Goal: Task Accomplishment & Management: Use online tool/utility

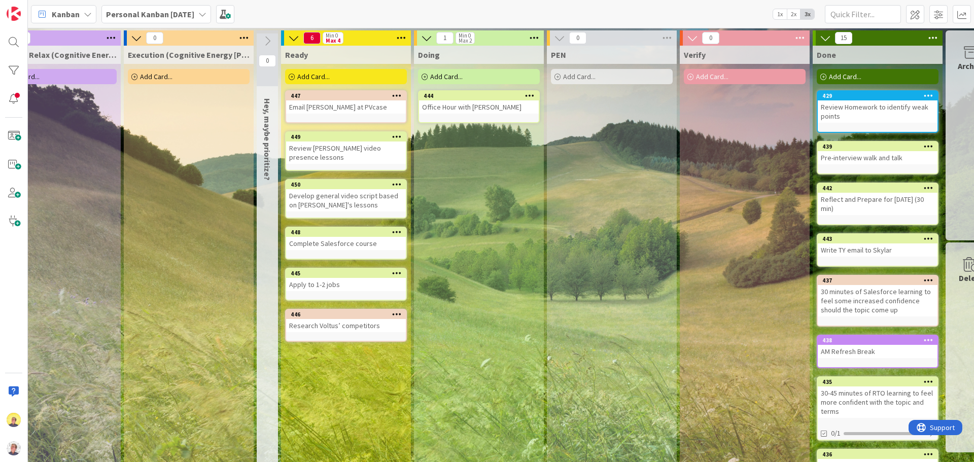
scroll to position [0, 441]
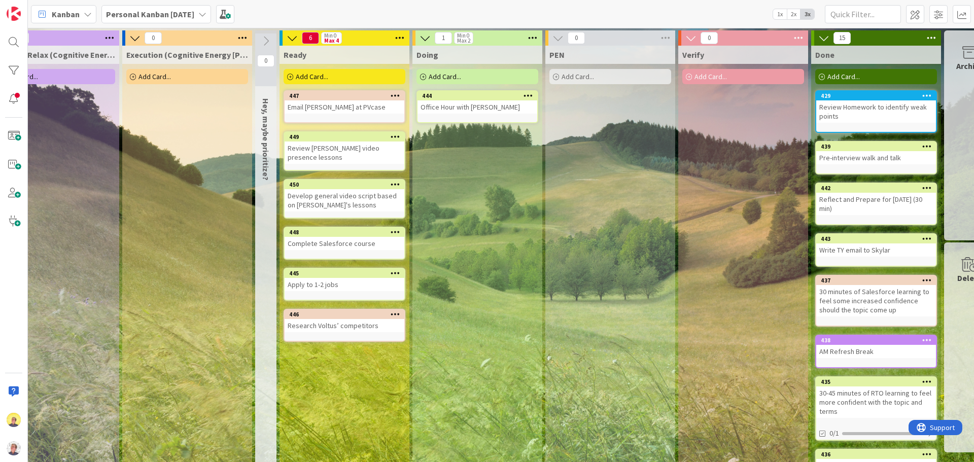
click at [339, 347] on div "Ready Add Card... 447 Email [PERSON_NAME] at PVcase 449 Review [PERSON_NAME] vi…" at bounding box center [344, 344] width 130 height 597
click at [307, 74] on span "Add Card..." at bounding box center [312, 76] width 32 height 9
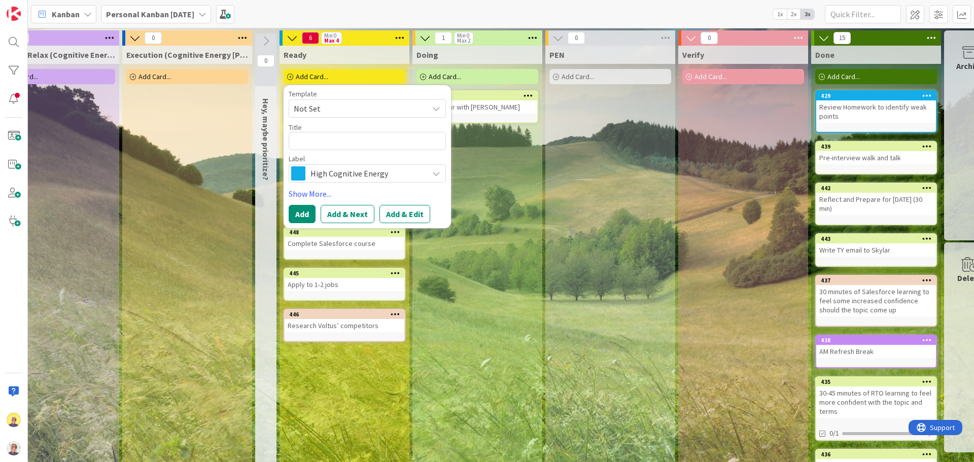
click at [342, 176] on span "High Cognitive Energy" at bounding box center [366, 173] width 113 height 14
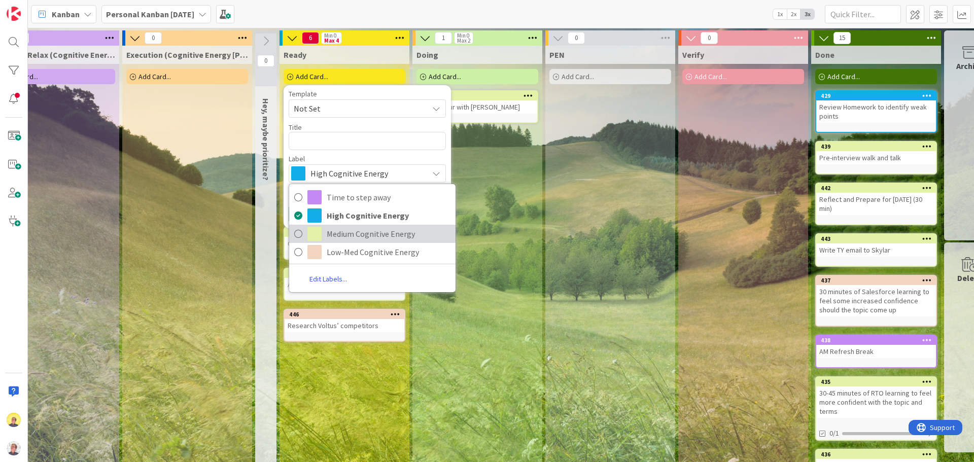
click at [346, 235] on span "Medium Cognitive Energy" at bounding box center [389, 233] width 124 height 15
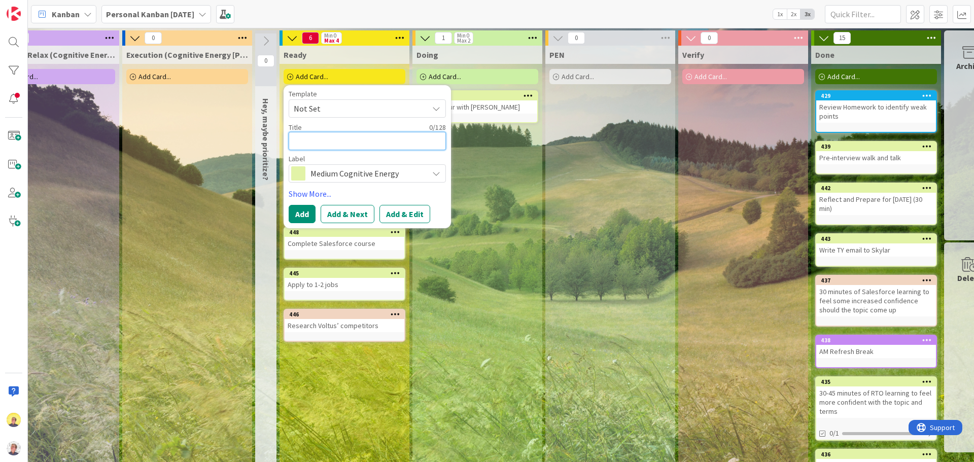
click at [335, 139] on textarea at bounding box center [367, 141] width 157 height 18
type textarea "x"
type textarea "R"
type textarea "x"
type textarea "Re"
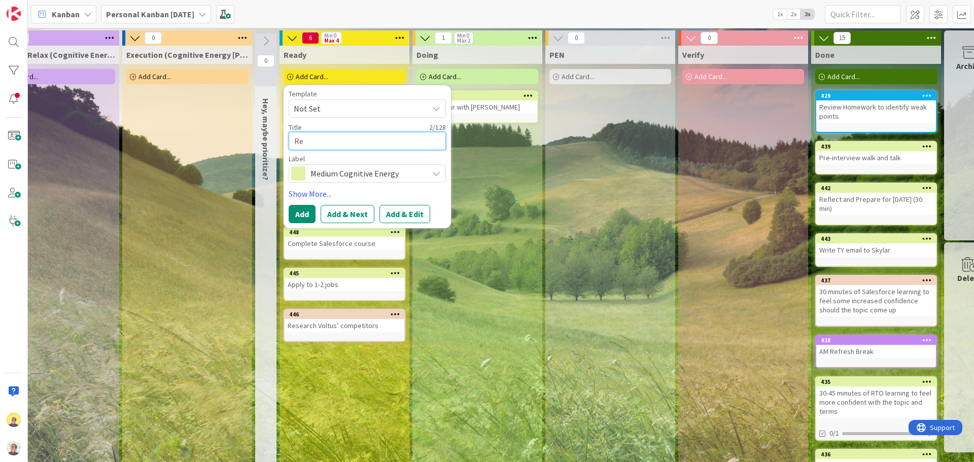
type textarea "x"
type textarea "Rev"
type textarea "x"
type textarea "Revi"
type textarea "x"
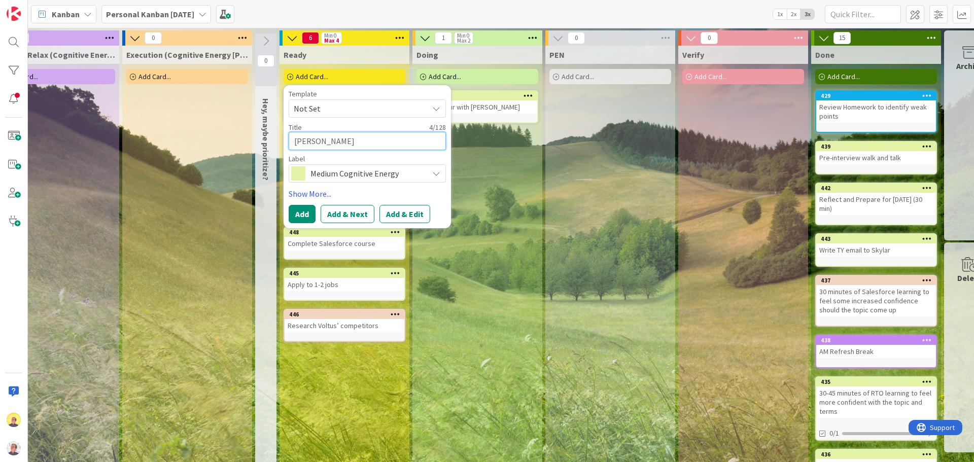
type textarea "Revise"
type textarea "x"
type textarea "Revise"
type textarea "x"
type textarea "Revise T"
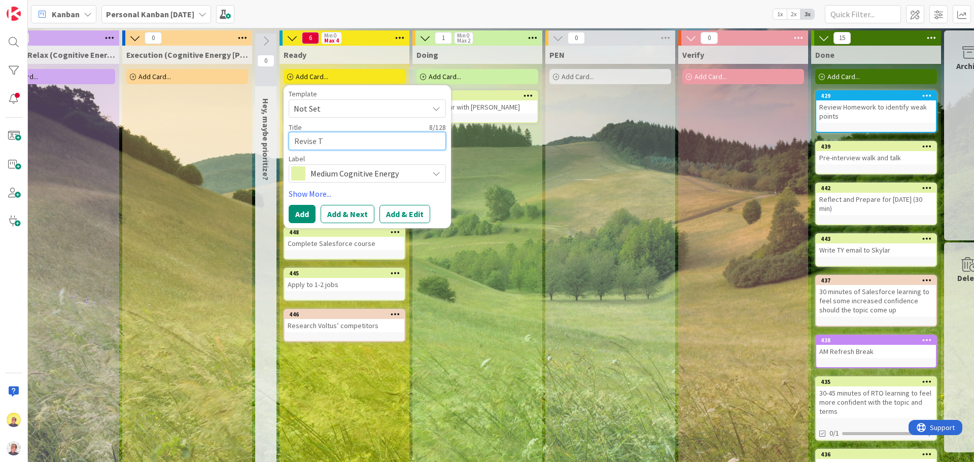
type textarea "x"
type textarea "Revise Ti"
type textarea "x"
type textarea "Revise Tie"
type textarea "x"
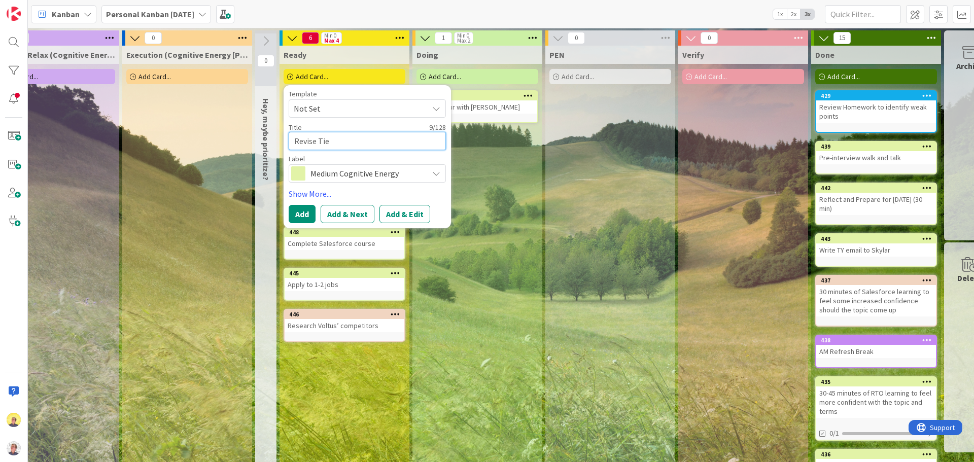
type textarea "Revise Tier"
type textarea "x"
type textarea "Revise Tie"
type textarea "x"
type textarea "Revise Ti"
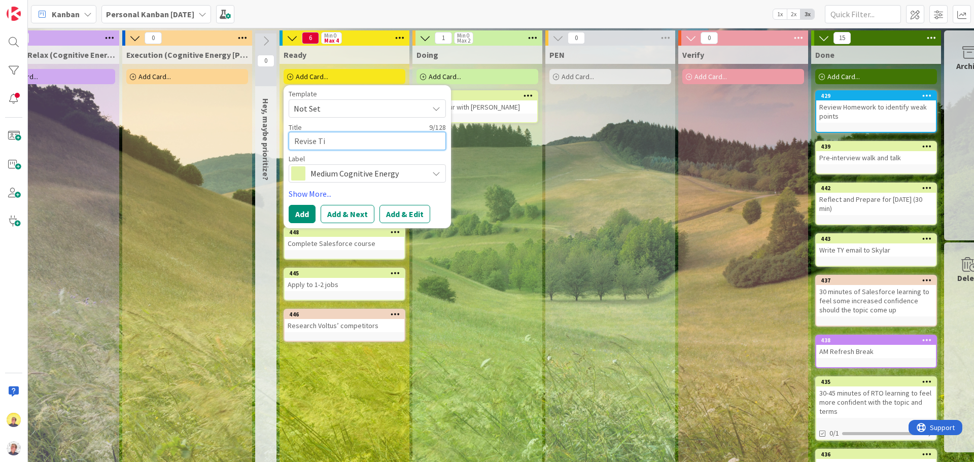
type textarea "x"
type textarea "Revise T"
type textarea "x"
type textarea "Revise"
type textarea "x"
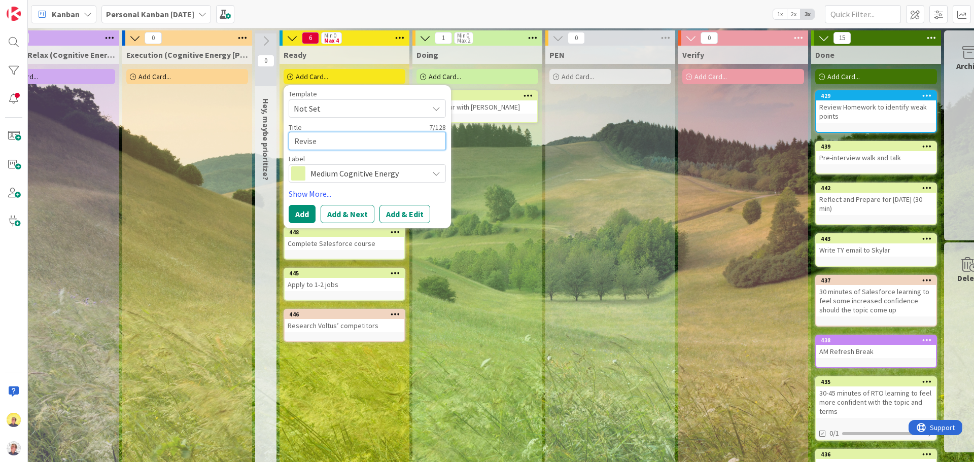
type textarea "Revise"
type textarea "x"
type textarea "[PERSON_NAME]"
type textarea "x"
type textarea "Revisi"
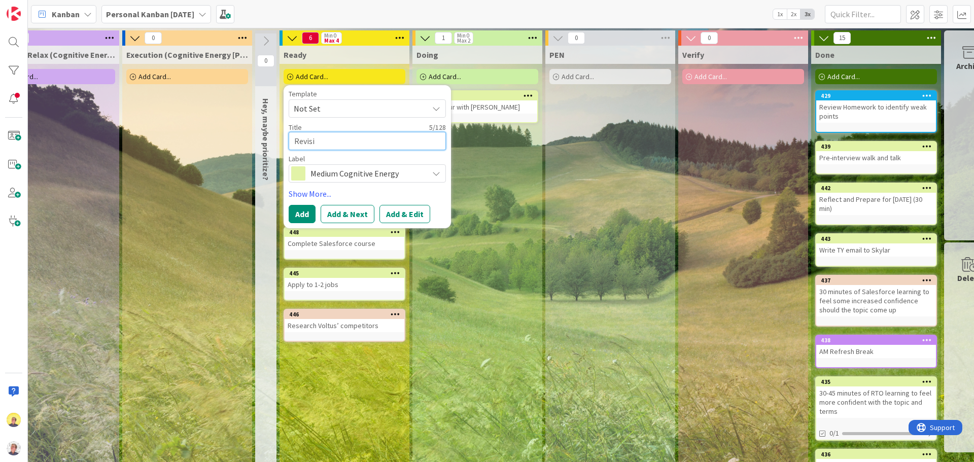
type textarea "x"
type textarea "Revisit"
type textarea "x"
type textarea "Revisit"
type textarea "x"
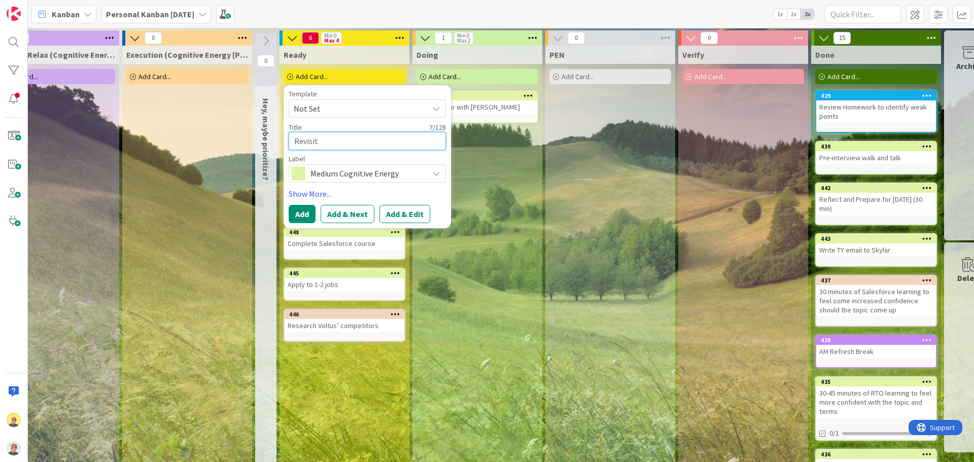
type textarea "Revisit a"
type textarea "x"
type textarea "Revisit an"
type textarea "x"
type textarea "Revisit and"
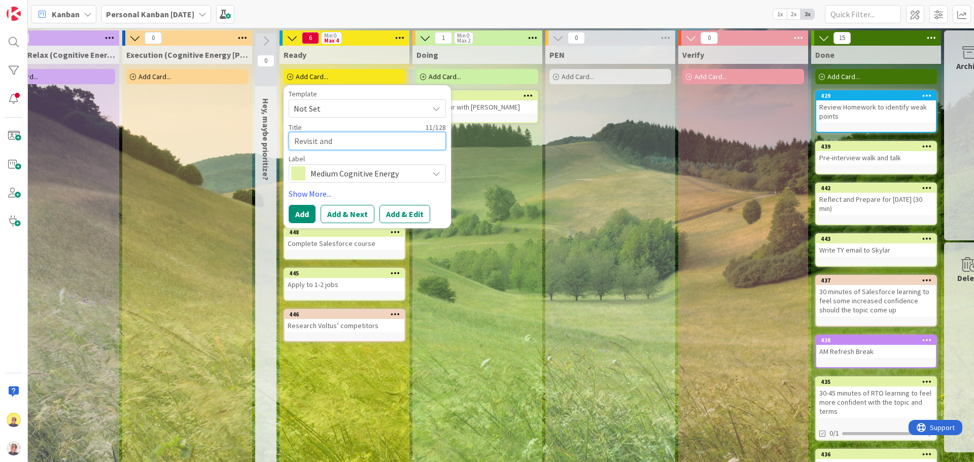
type textarea "x"
type textarea "Revisit and"
type textarea "x"
type textarea "Revisit and d"
type textarea "x"
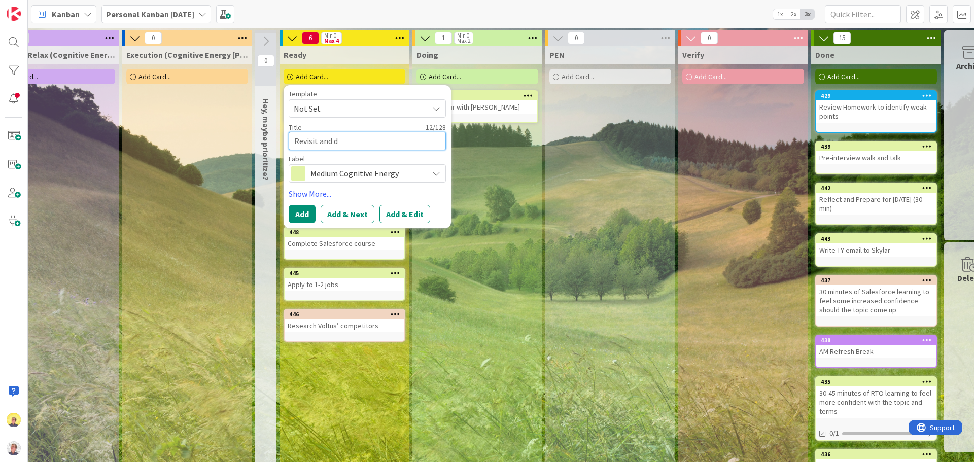
type textarea "Revisit and de"
type textarea "x"
type textarea "Revisit and det"
type textarea "x"
type textarea "Revisit and deter"
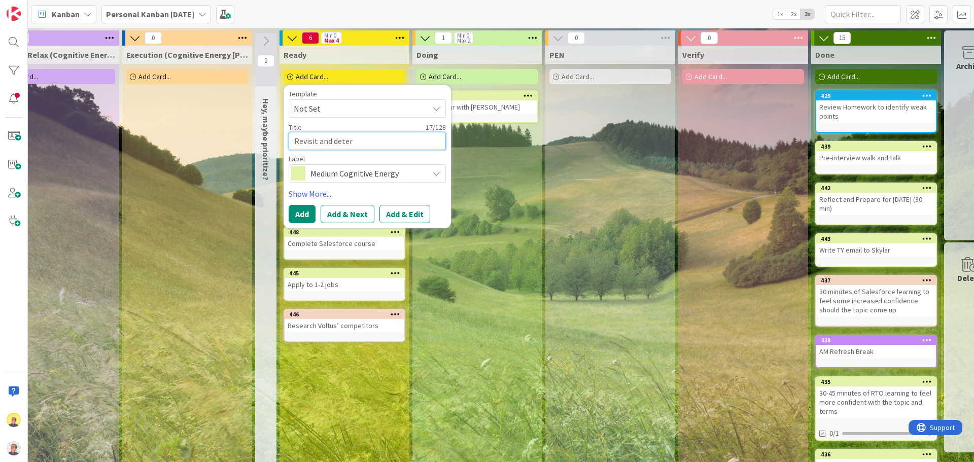
type textarea "x"
type textarea "Revisit and determ"
type textarea "x"
type textarea "Revisit and determi"
type textarea "x"
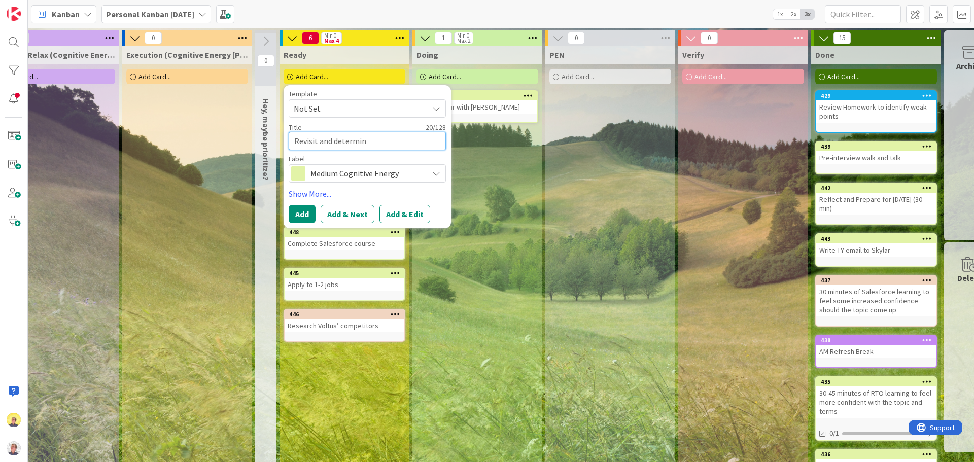
type textarea "Revisit and determing"
type textarea "x"
type textarea "Revisit and determing"
type textarea "x"
type textarea "Revisit and determing"
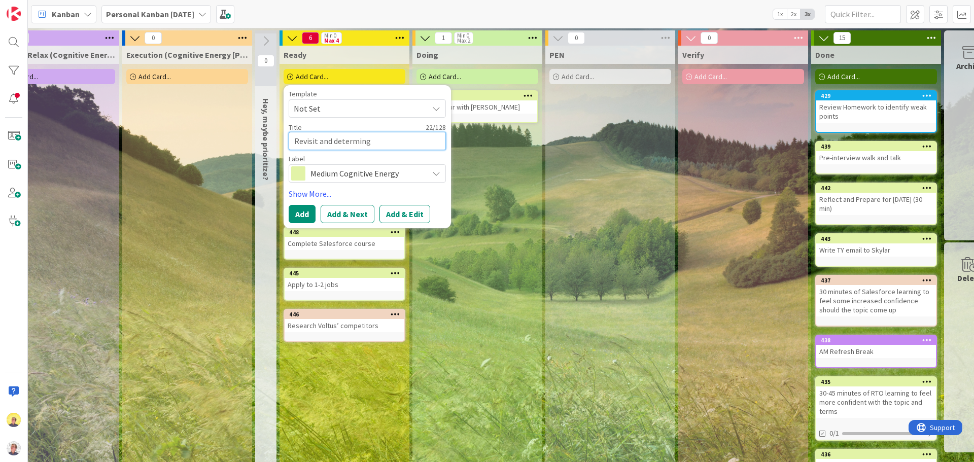
type textarea "x"
type textarea "Revisit and determin"
type textarea "x"
type textarea "Revisit and determine"
type textarea "x"
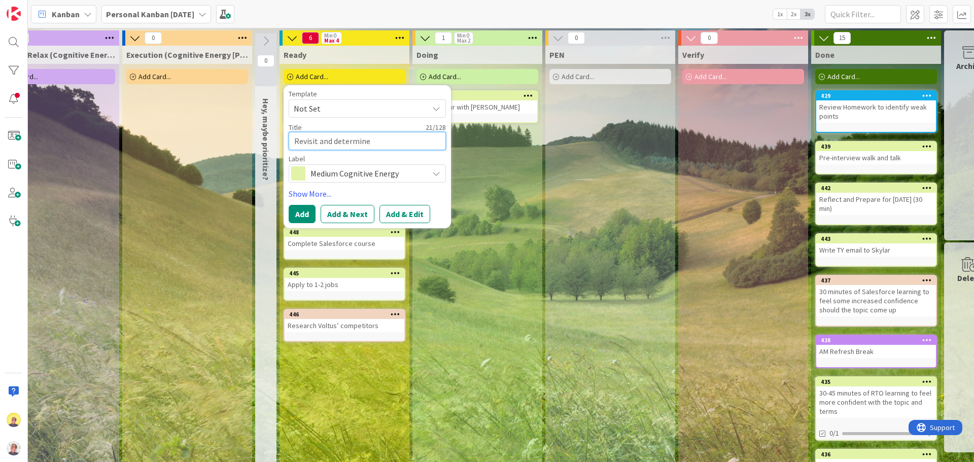
type textarea "Revisit and determine"
type textarea "x"
type textarea "Revisit and determine t"
type textarea "x"
type textarea "Revisit and determine to"
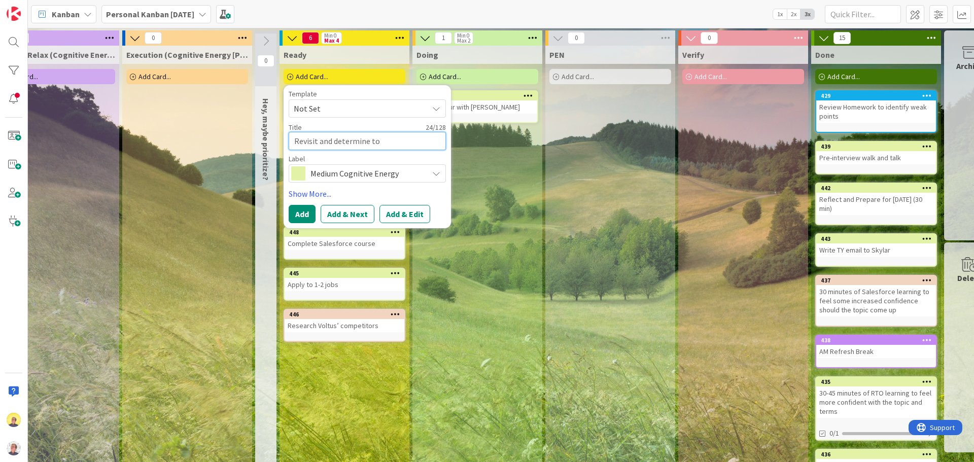
type textarea "x"
type textarea "Revisit and determine top"
type textarea "x"
type textarea "Revisit and determine top"
type textarea "x"
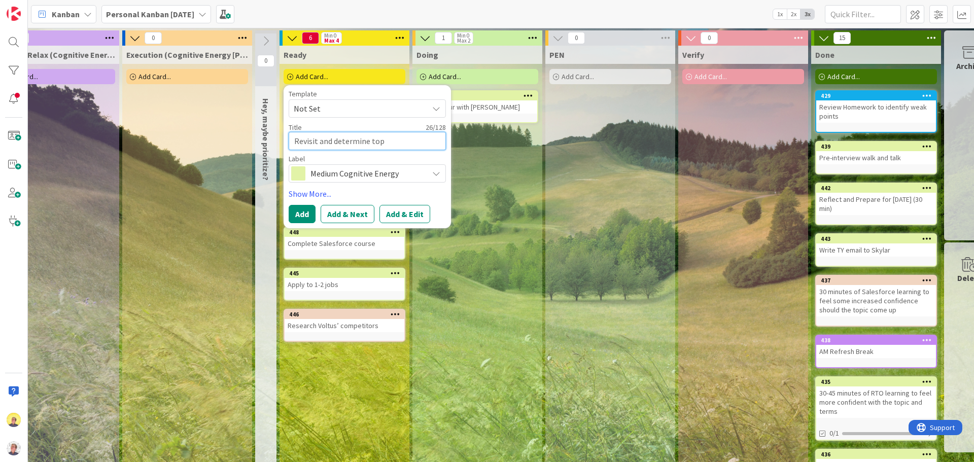
type textarea "Revisit and determine top i"
type textarea "x"
type textarea "Revisit and determine top in"
type textarea "x"
type textarea "Revisit and determine top ind"
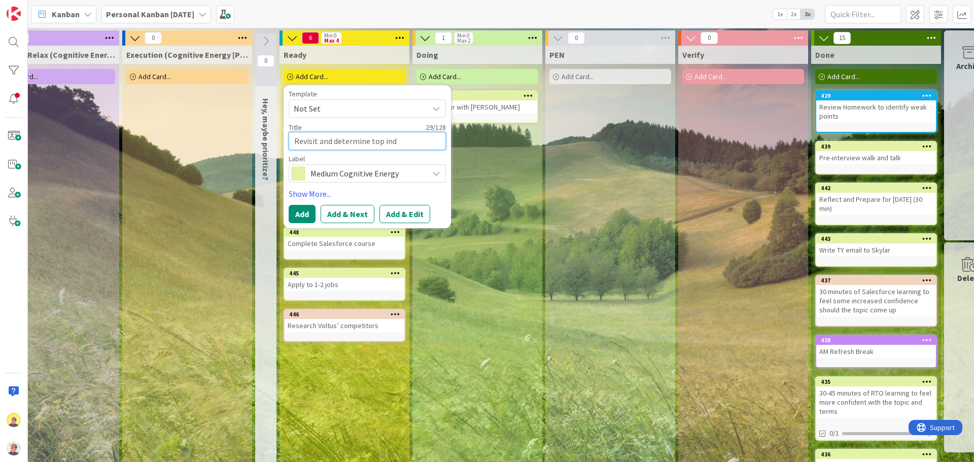
type textarea "x"
type textarea "Revisit and determine top indu"
type textarea "x"
type textarea "Revisit and determine top indus"
type textarea "x"
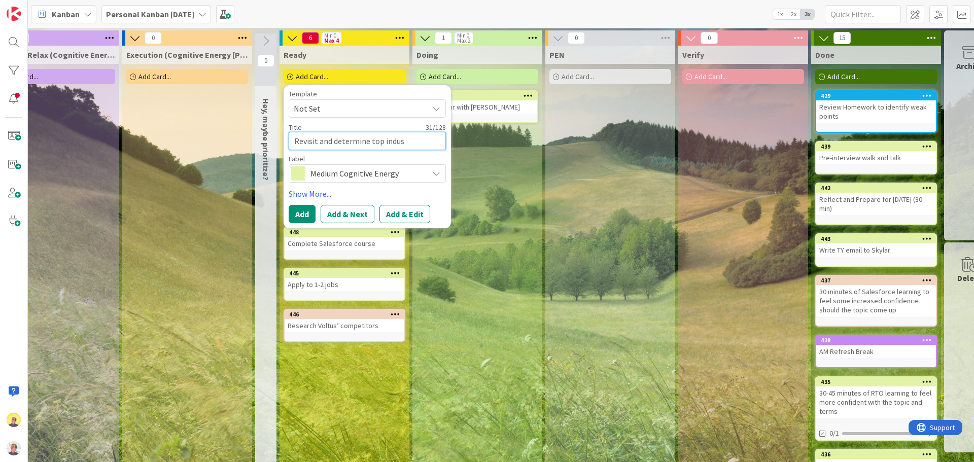
type textarea "Revisit and determine top indust"
type textarea "x"
type textarea "Revisit and determine top industri"
type textarea "x"
type textarea "Revisit and determine top industrie"
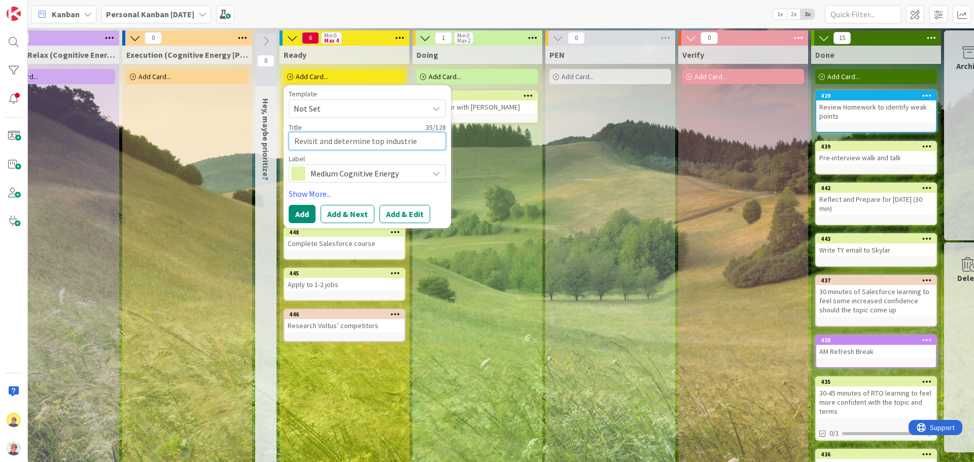
type textarea "x"
type textarea "Revisit and determine top industries"
type textarea "x"
type textarea "Revisit and determine top industries"
type textarea "x"
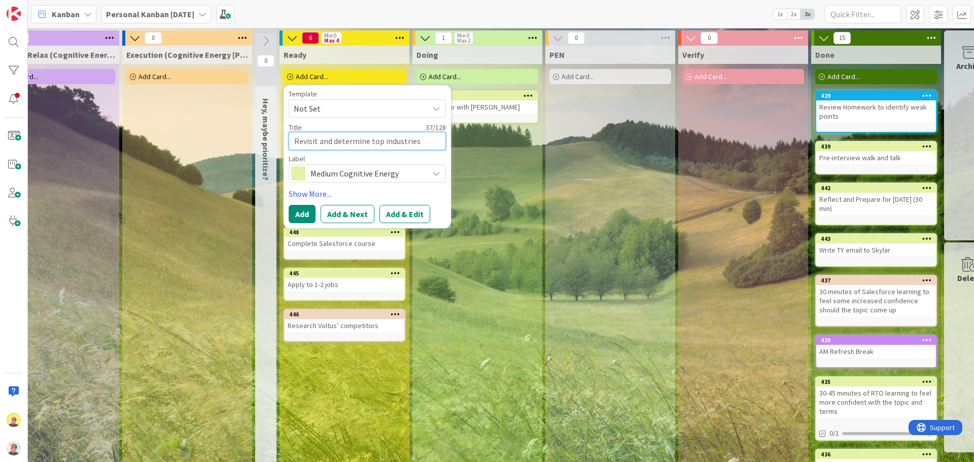
type textarea "Revisit and determine top industries /"
type textarea "x"
type textarea "Revisit and determine top industries /"
type textarea "x"
type textarea "Revisit and determine top industries / d"
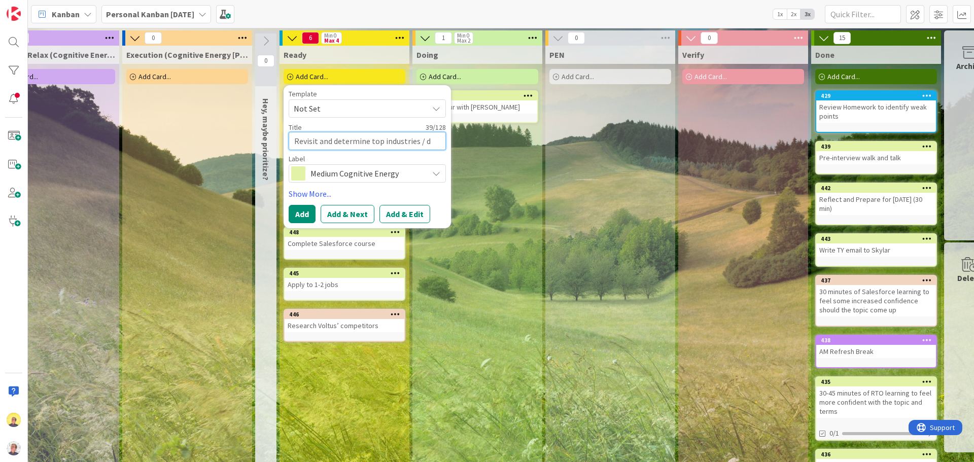
type textarea "x"
type textarea "Revisit and determine top industries / do"
type textarea "x"
type textarea "Revisit and determine top industries / dom"
type textarea "x"
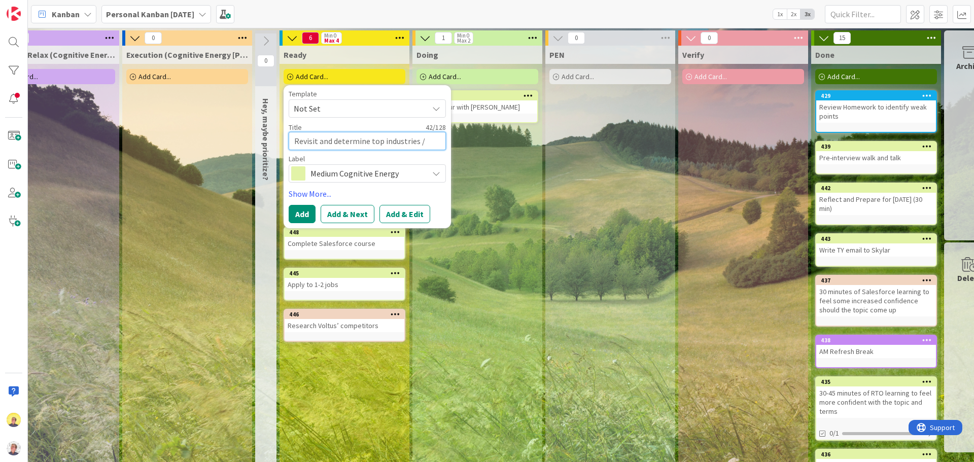
type textarea "Revisit and determine top industries / doma"
type textarea "x"
type textarea "Revisit and determine top industries / domai"
type textarea "x"
type textarea "Revisit and determine top industries / domain"
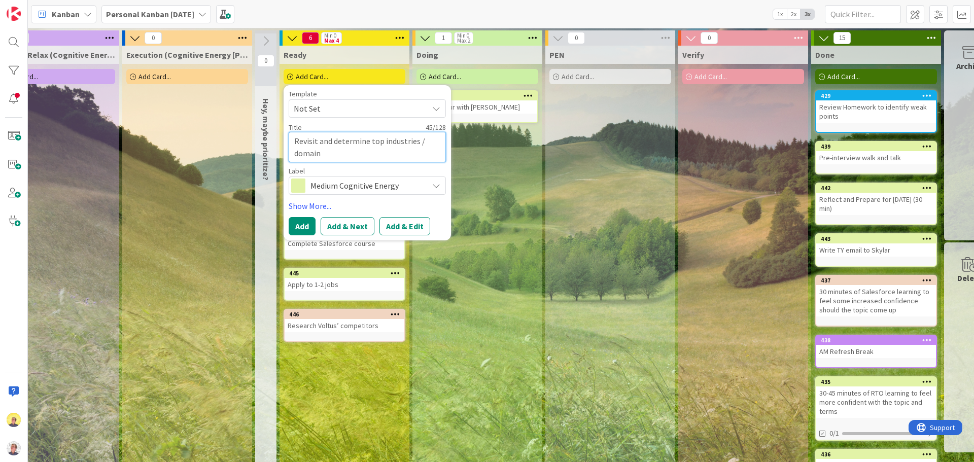
type textarea "x"
type textarea "Revisit and determine top industries / domains"
type textarea "x"
type textarea "Revisit and determine top industries / domains"
click at [331, 224] on button "Add & Next" at bounding box center [348, 226] width 54 height 18
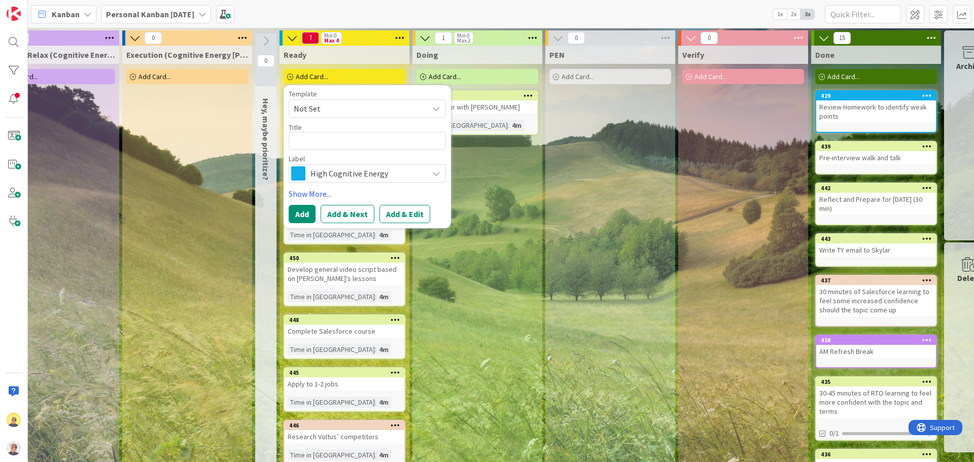
click at [214, 230] on div "Execution (Cognitive Energy [PERSON_NAME]) Add Card..." at bounding box center [187, 344] width 130 height 597
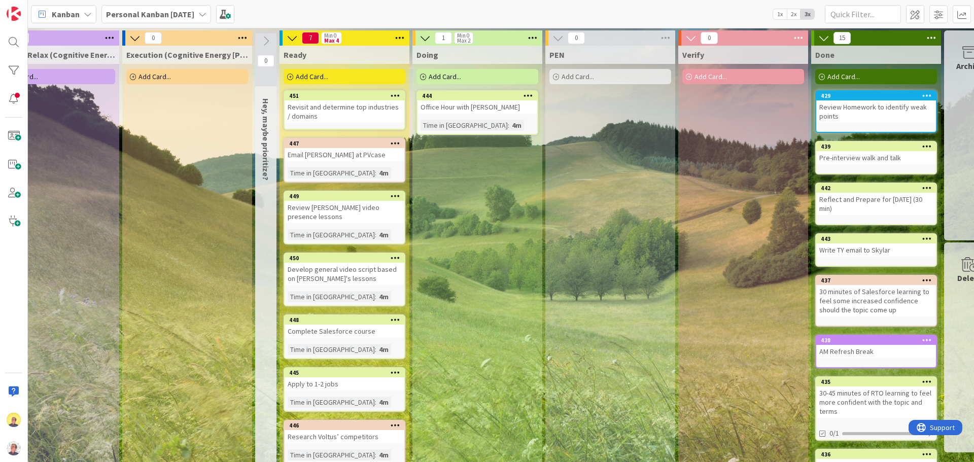
click at [328, 79] on span "Add Card..." at bounding box center [312, 76] width 32 height 9
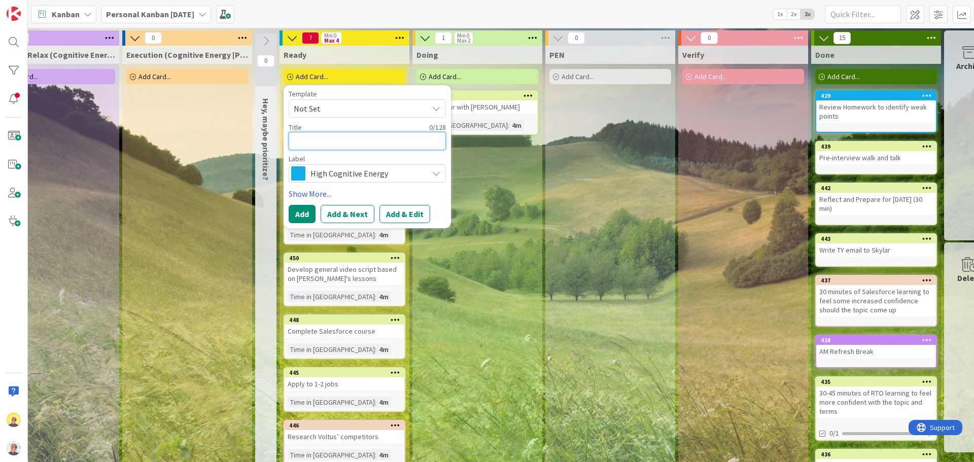
type textarea "x"
type textarea "F"
type textarea "x"
type textarea "Fo"
type textarea "x"
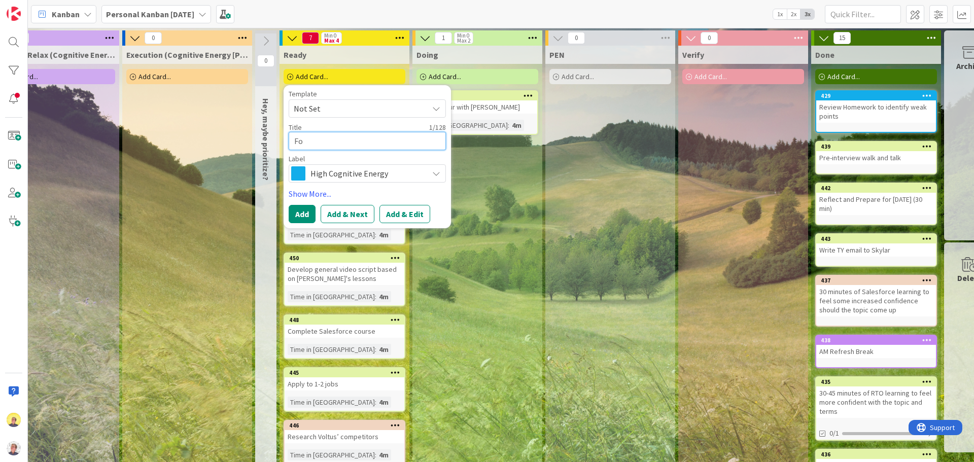
type textarea "Fol"
type textarea "x"
type textarea "Foll"
type textarea "x"
type textarea "Follo"
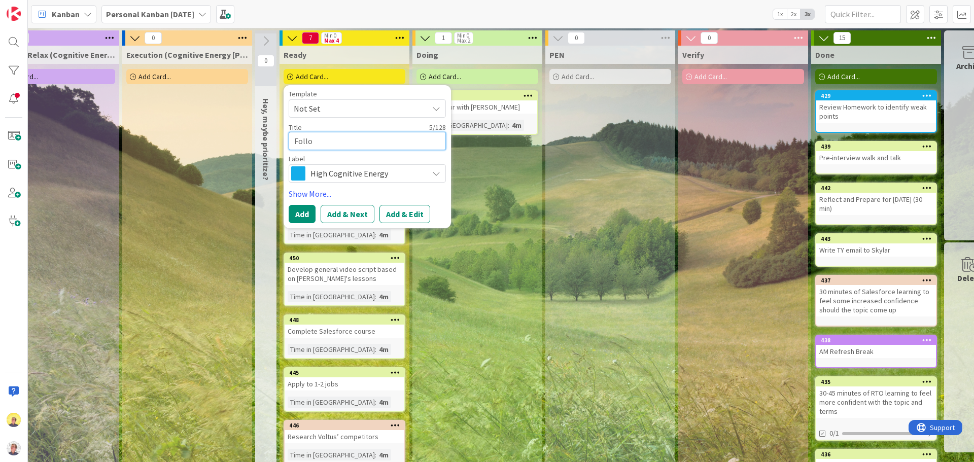
type textarea "x"
type textarea "Follow"
type textarea "x"
type textarea "Follow"
type textarea "x"
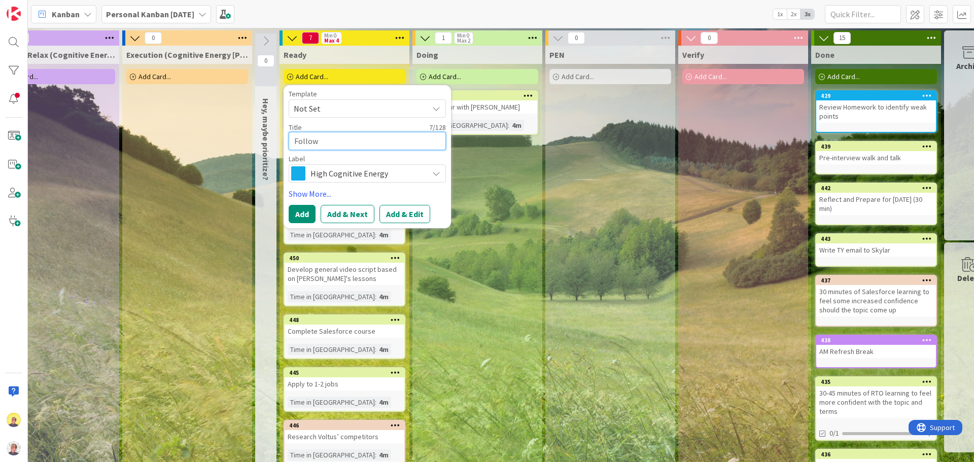
type textarea "Follow u"
type textarea "x"
type textarea "Follow up"
type textarea "x"
type textarea "Follow up o"
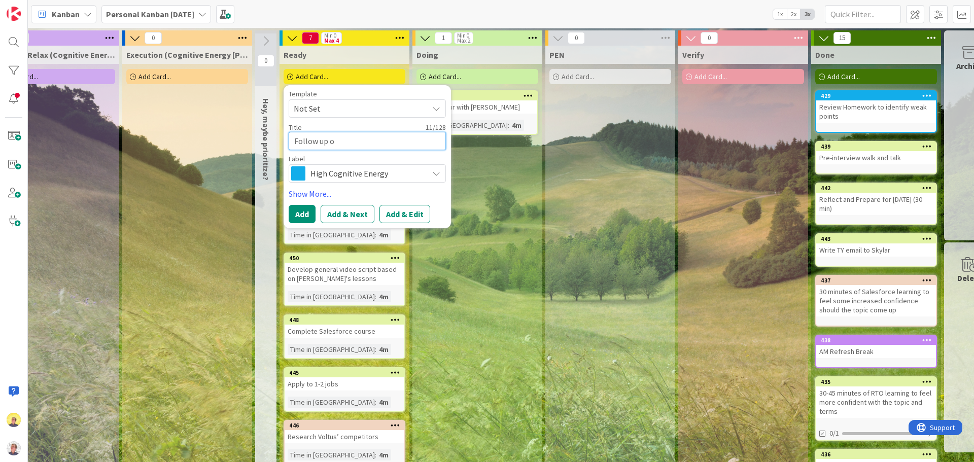
type textarea "x"
type textarea "Follow up on"
type textarea "x"
type textarea "Follow up on"
type textarea "x"
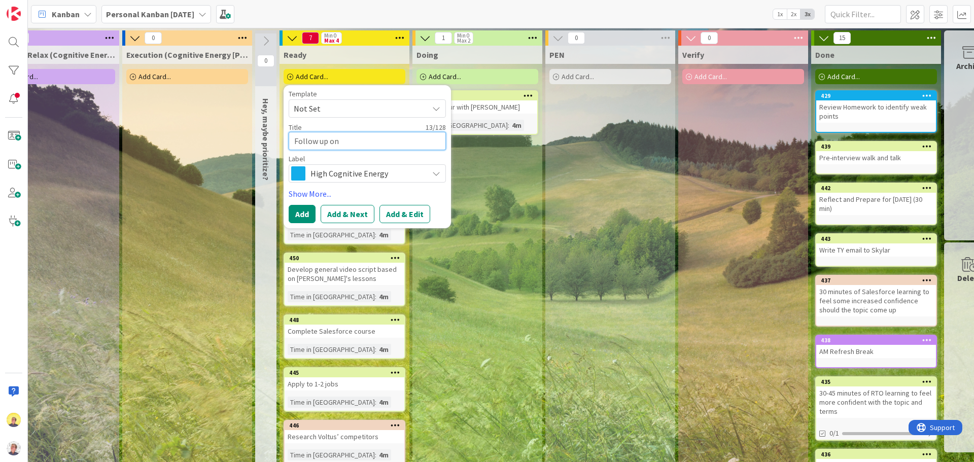
type textarea "Follow up on P"
type textarea "x"
type textarea "Follow up on Pe"
type textarea "x"
type textarea "Follow up on Per"
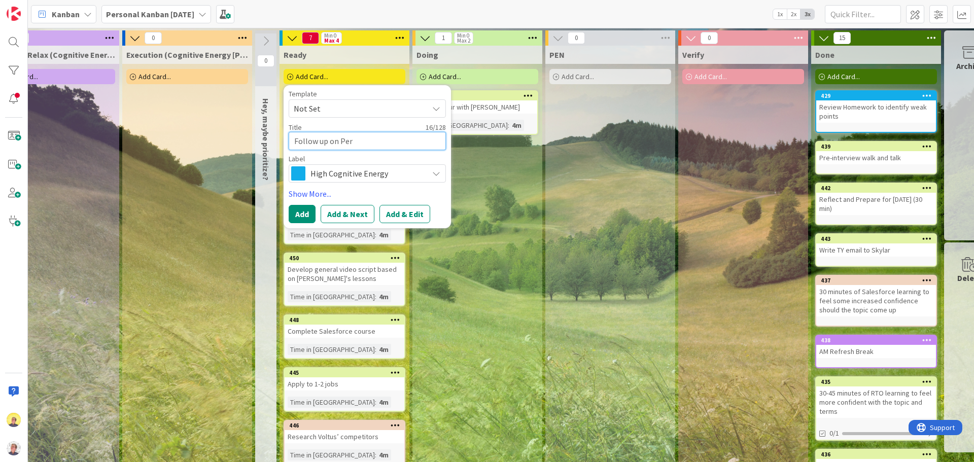
type textarea "x"
type textarea "Follow up on Perf"
type textarea "x"
type textarea "Follow up on Perfo"
type textarea "x"
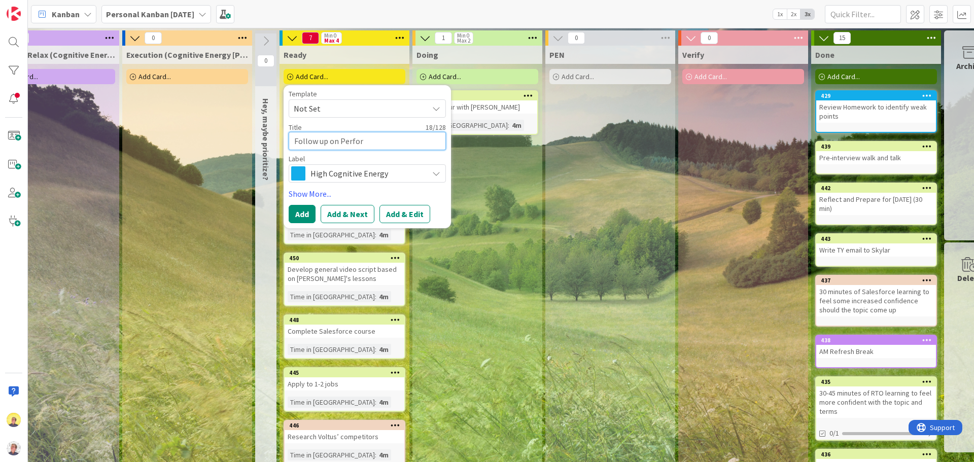
type textarea "Follow up on Perform"
type textarea "x"
type textarea "Follow up on PerformY"
type textarea "x"
type textarea "Follow up on PerformYe"
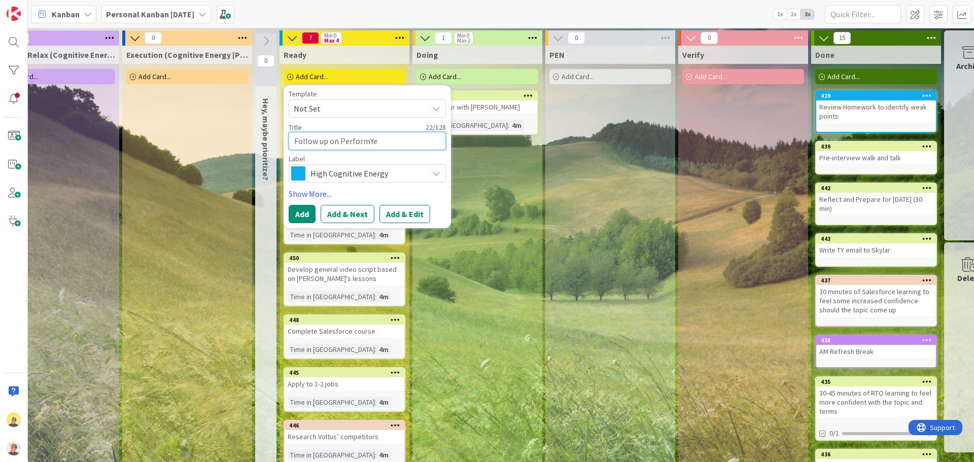
type textarea "x"
type textarea "Follow up on PerformY"
type textarea "x"
type textarea "Follow up on PerformYa"
type textarea "x"
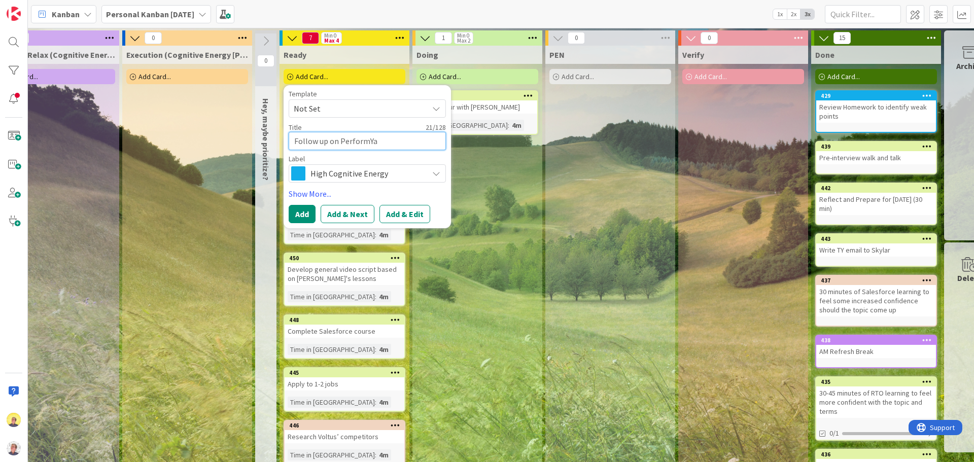
type textarea "Follow up on PerformYar"
type textarea "x"
type textarea "Follow up on PerformYard"
type textarea "x"
type textarea "Follow up on PerformYard"
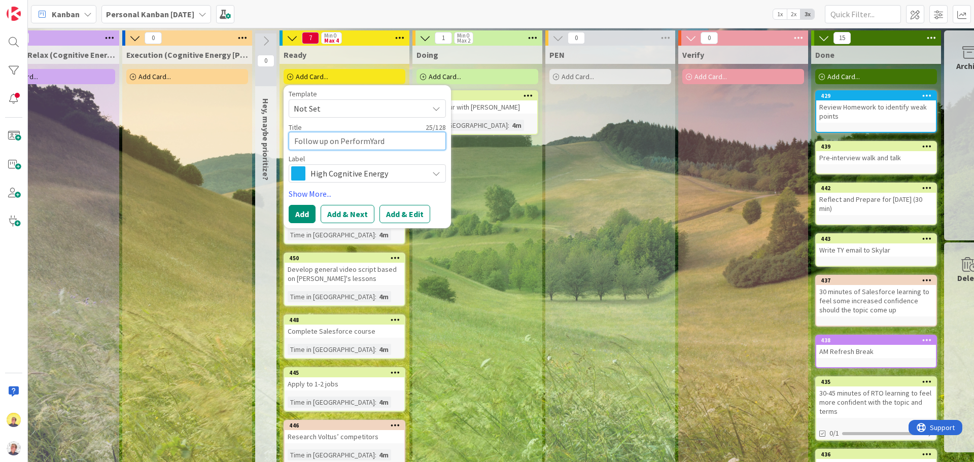
type textarea "x"
type textarea "Follow up on PerformYard w"
type textarea "x"
type textarea "Follow up on PerformYard wi"
type textarea "x"
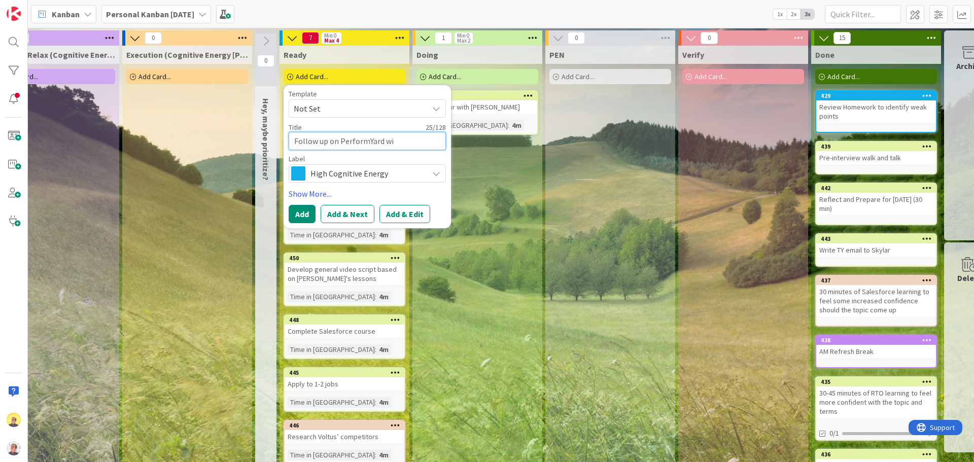
type textarea "Follow up on PerformYard wit"
type textarea "x"
type textarea "Follow up on PerformYard with"
type textarea "x"
type textarea "Follow up on PerformYard with"
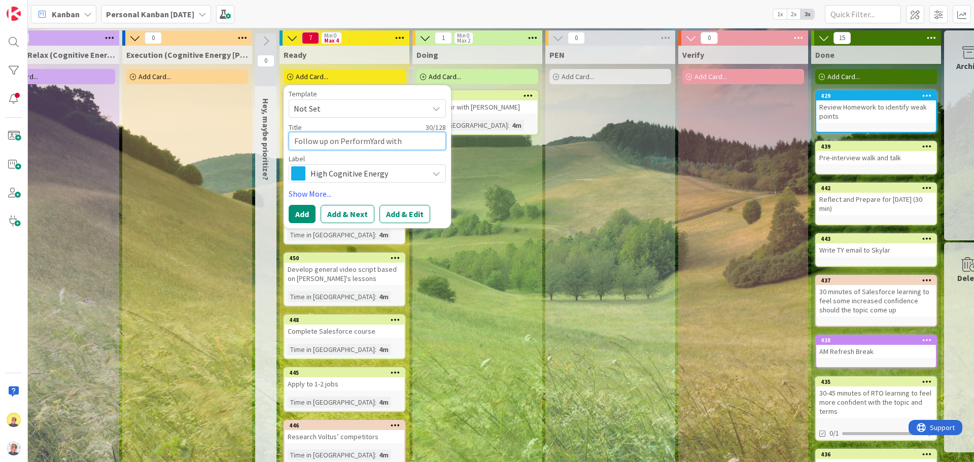
type textarea "x"
type textarea "Follow up on PerformYard with O"
type textarea "x"
type textarea "Follow up on PerformYard with [PERSON_NAME]"
type textarea "x"
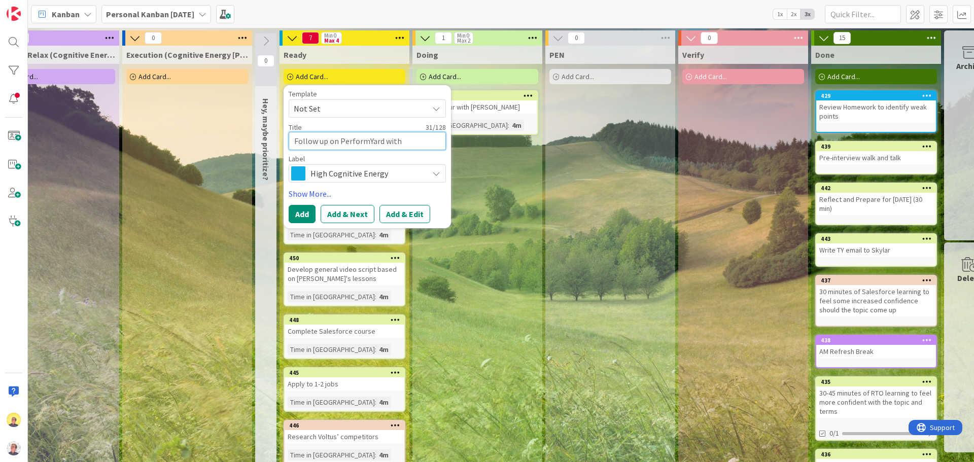
type textarea "Follow up on PerformYard with Olo"
type textarea "x"
type textarea "Follow up on PerformYard with [PERSON_NAME]"
type textarea "x"
type textarea "Follow up on PerformYard with [PERSON_NAME]"
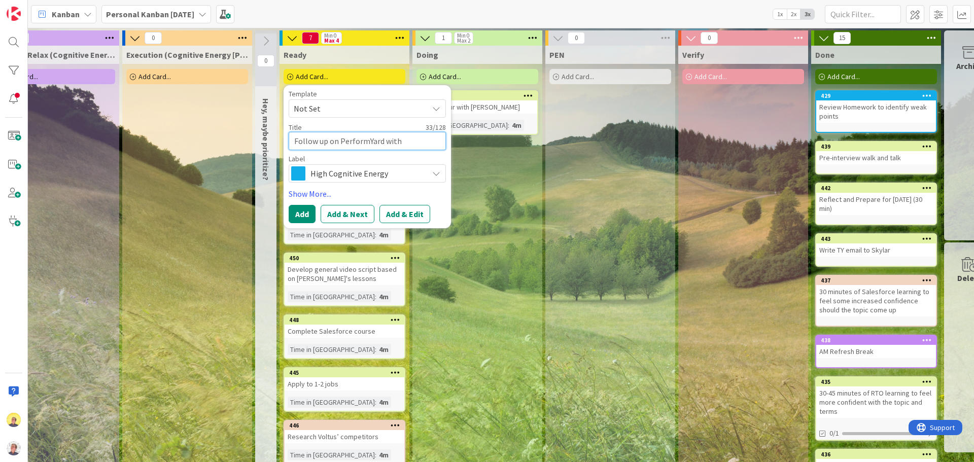
type textarea "x"
type textarea "Follow up on PerformYard with [PERSON_NAME]"
type textarea "x"
type textarea "Follow up on PerformYard with [PERSON_NAME]"
type textarea "x"
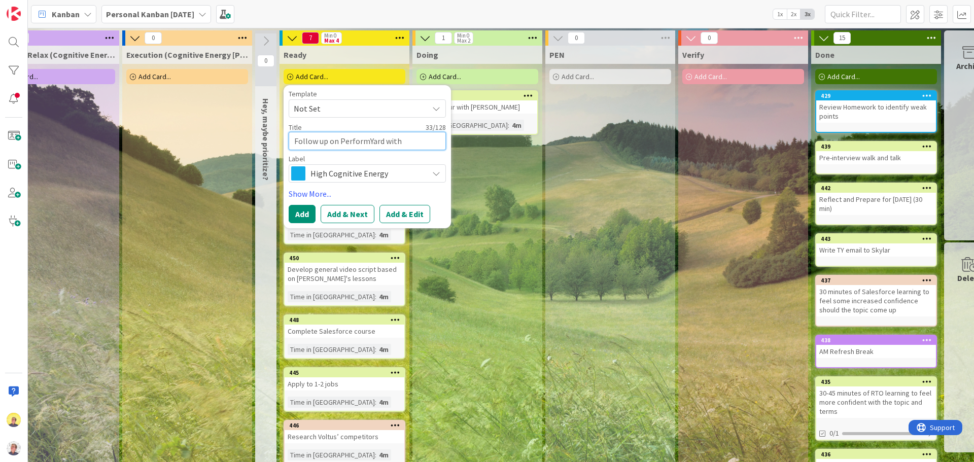
type textarea "Follow up on PerformYard with Oliv"
type textarea "x"
type textarea "Follow up on PerformYard with [PERSON_NAME]"
type textarea "x"
type textarea "Follow up on PerformYard with [PERSON_NAME]"
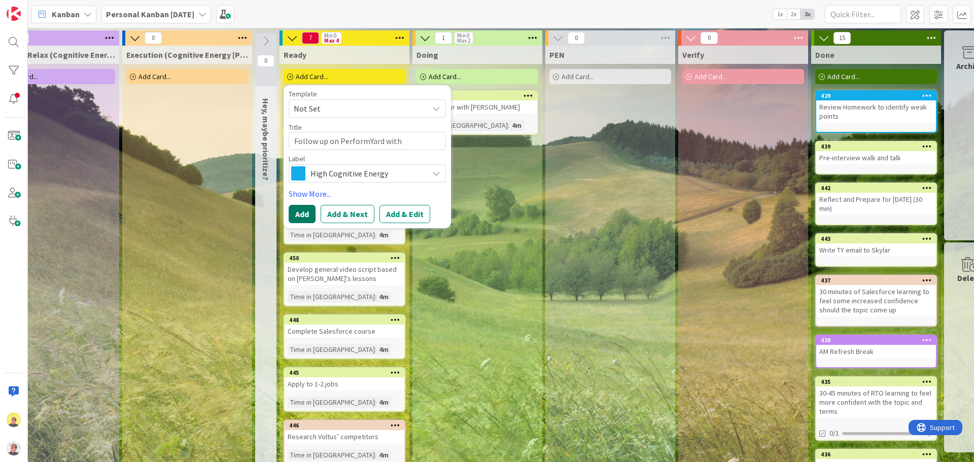
click at [300, 215] on button "Add" at bounding box center [302, 214] width 27 height 18
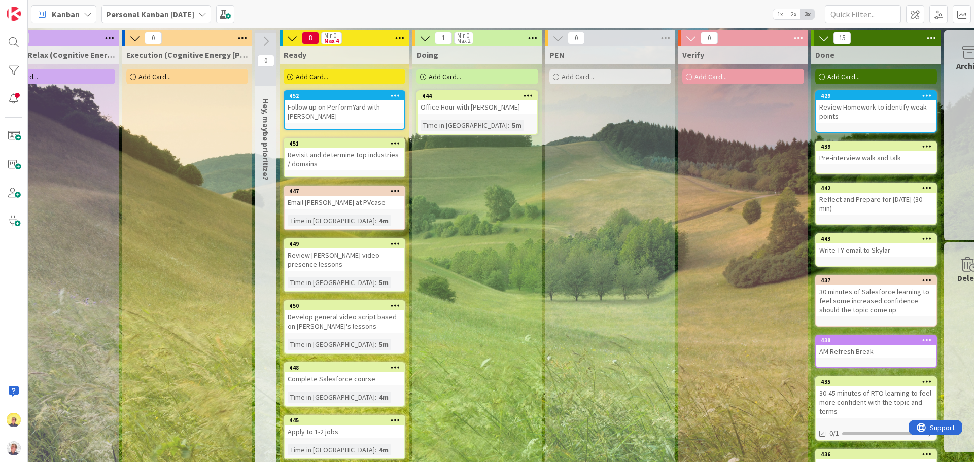
click at [312, 109] on div "Follow up on PerformYard with [PERSON_NAME]" at bounding box center [345, 111] width 120 height 22
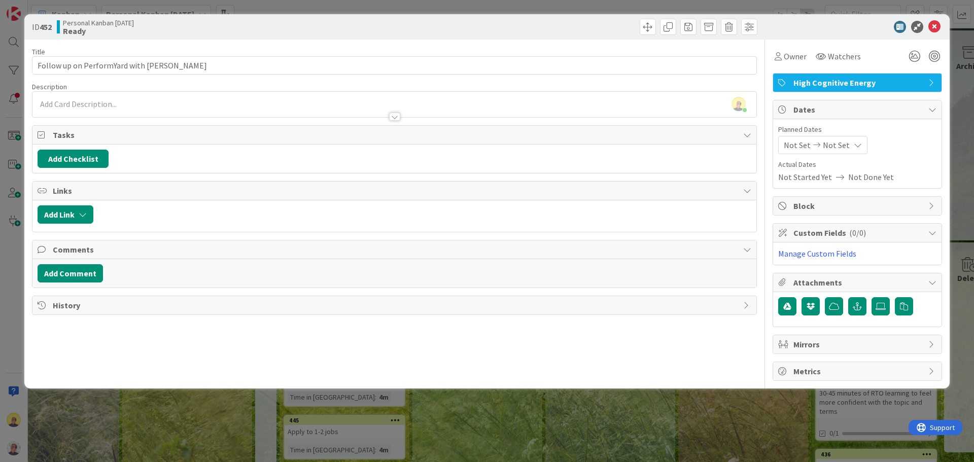
click at [908, 81] on span "High Cognitive Energy" at bounding box center [858, 83] width 130 height 12
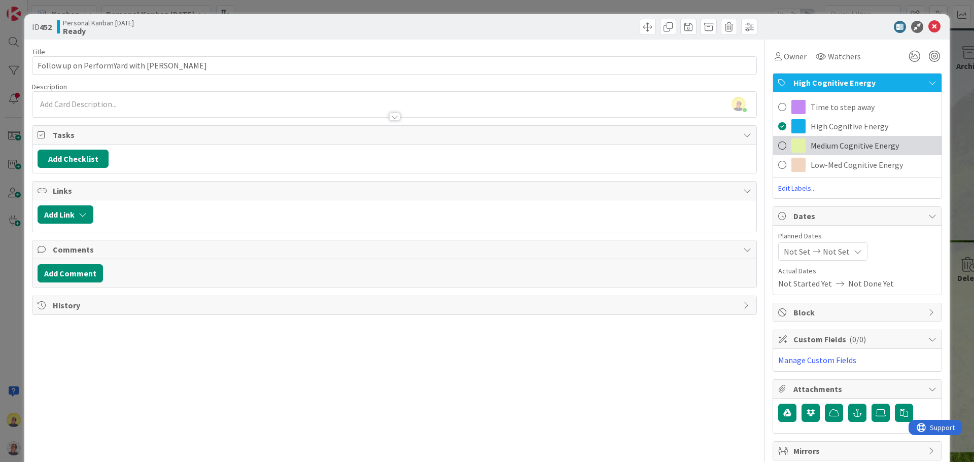
click at [832, 140] on span "Medium Cognitive Energy" at bounding box center [854, 145] width 88 height 12
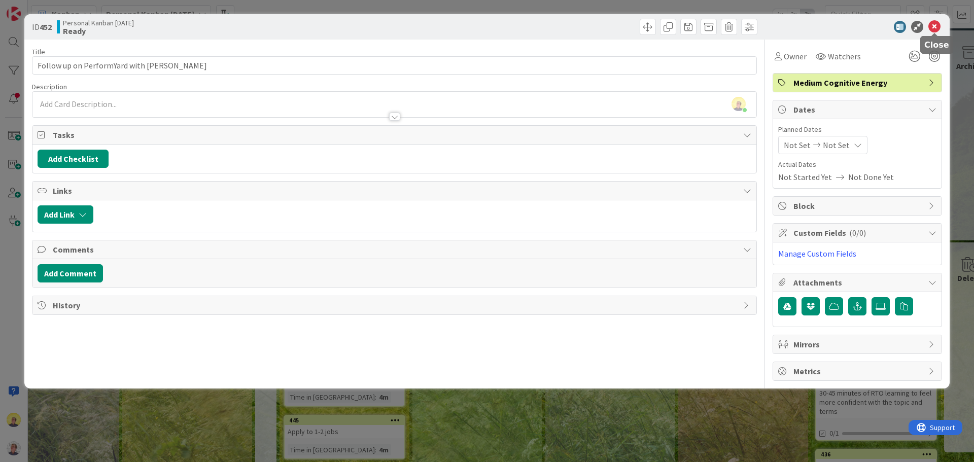
click at [932, 26] on icon at bounding box center [934, 27] width 12 height 12
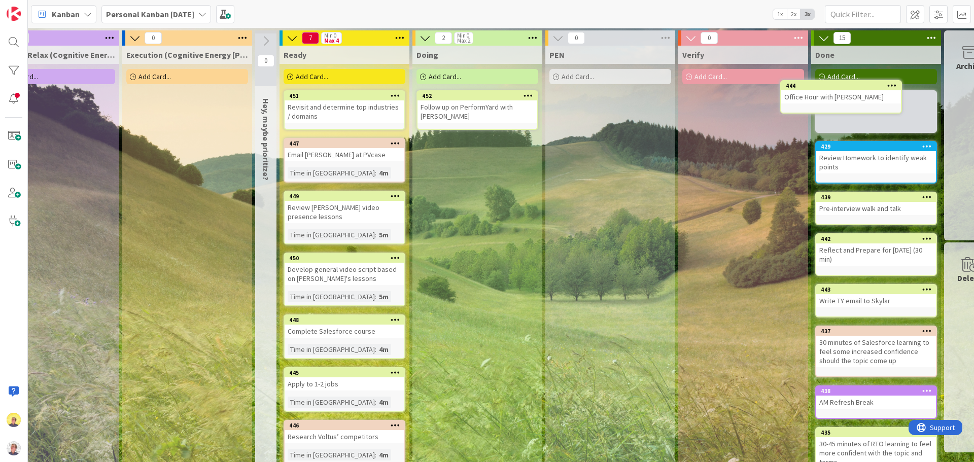
scroll to position [0, 473]
